Goal: Find specific page/section: Find specific page/section

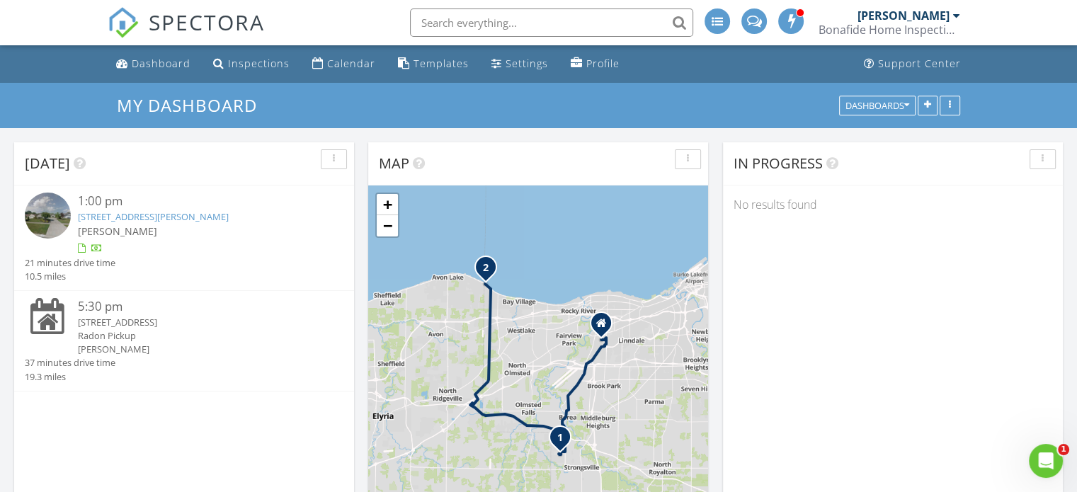
click at [220, 217] on link "21490 Meadows Edge Ln , Strongsville, OH 44149" at bounding box center [153, 216] width 151 height 13
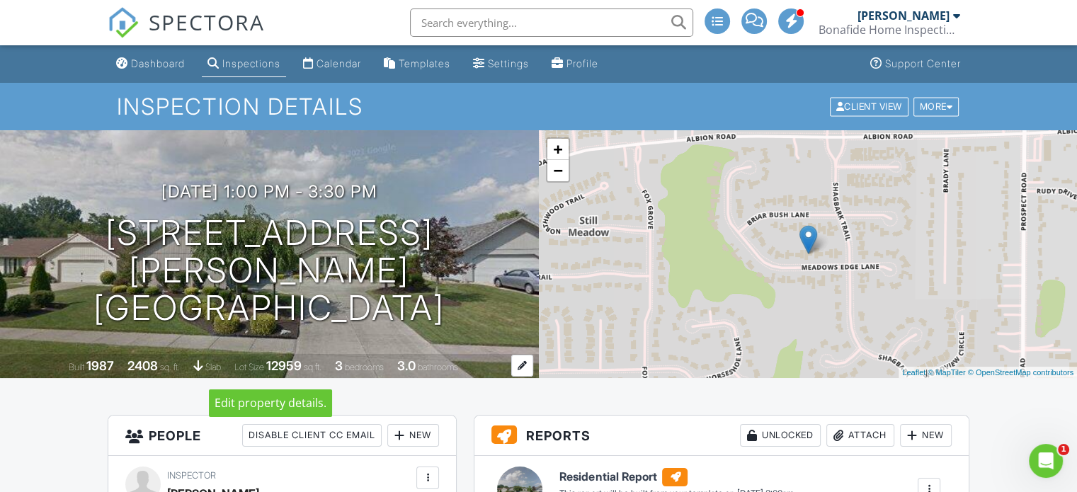
click at [197, 363] on div at bounding box center [197, 365] width 9 height 13
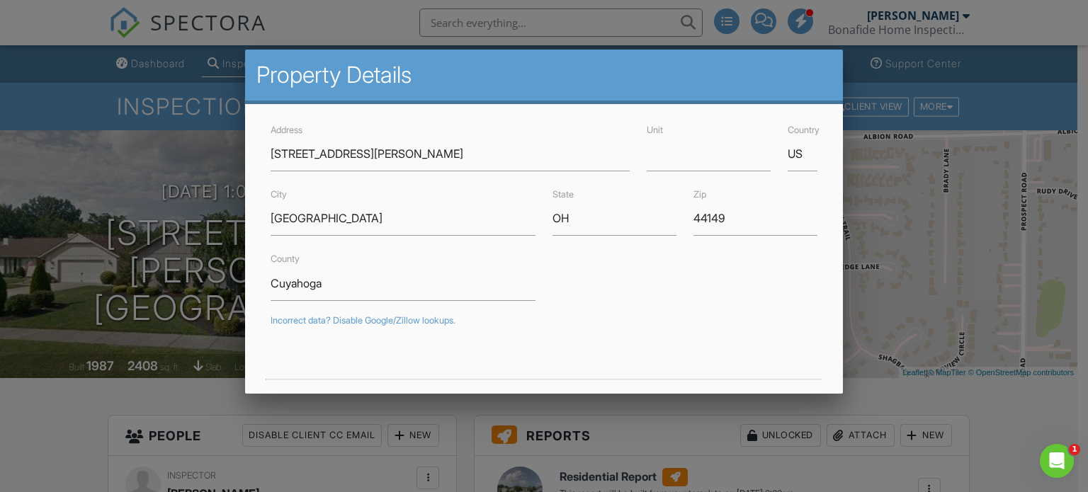
click at [904, 368] on div at bounding box center [544, 236] width 1088 height 615
